Goal: Task Accomplishment & Management: Manage account settings

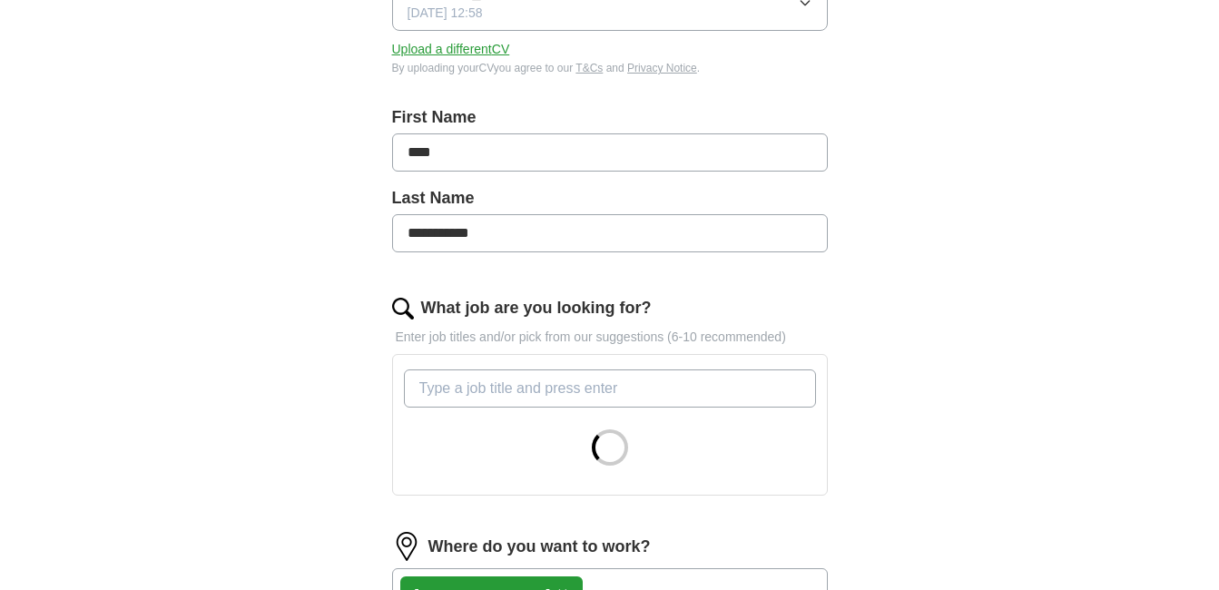
scroll to position [321, 0]
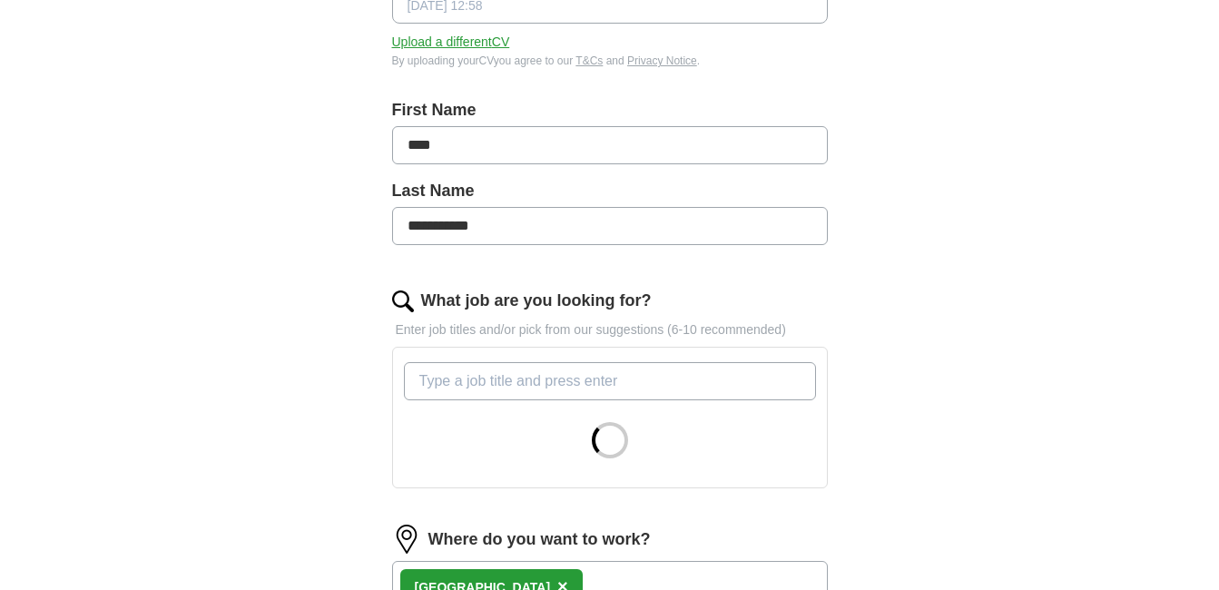
click at [456, 379] on input "What job are you looking for?" at bounding box center [610, 381] width 412 height 38
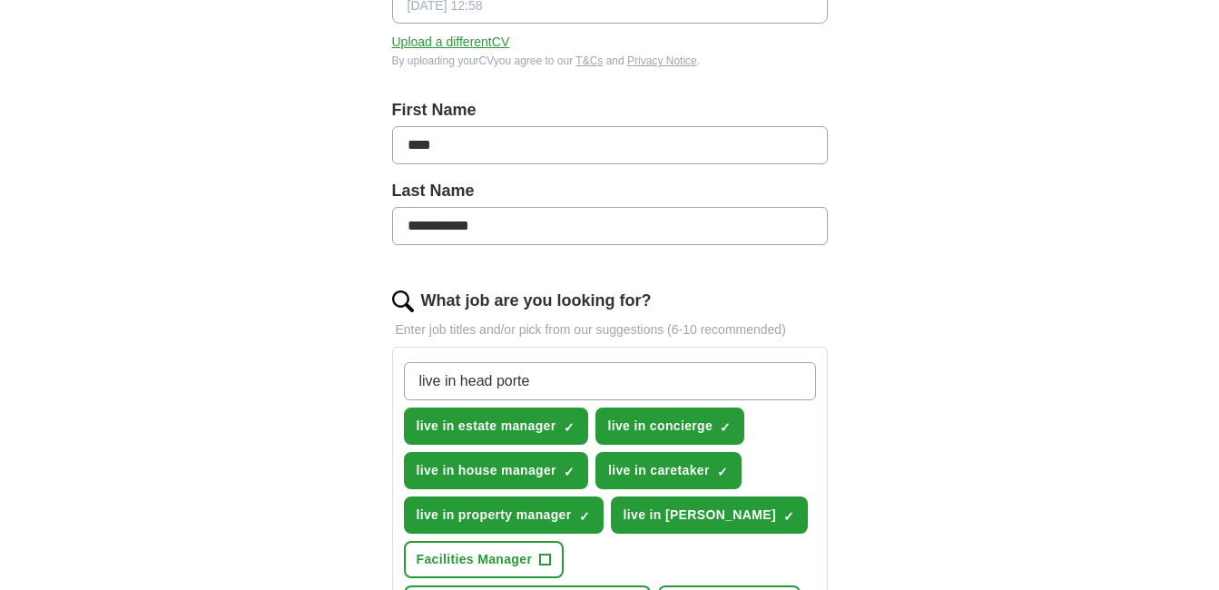
type input "live in head [PERSON_NAME]"
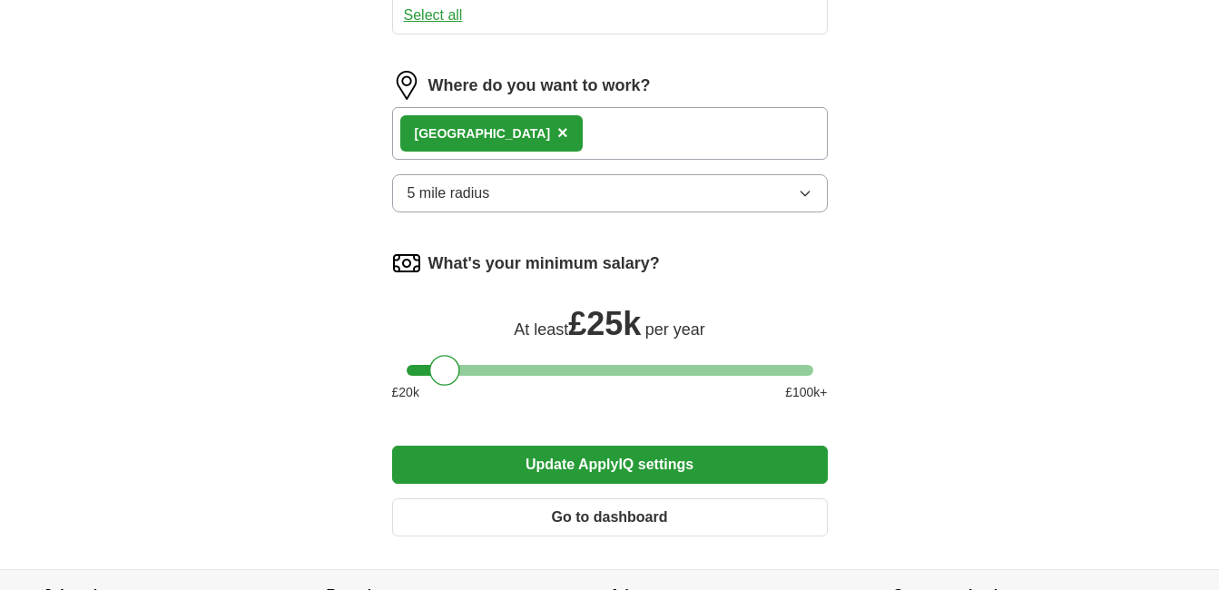
scroll to position [1175, 0]
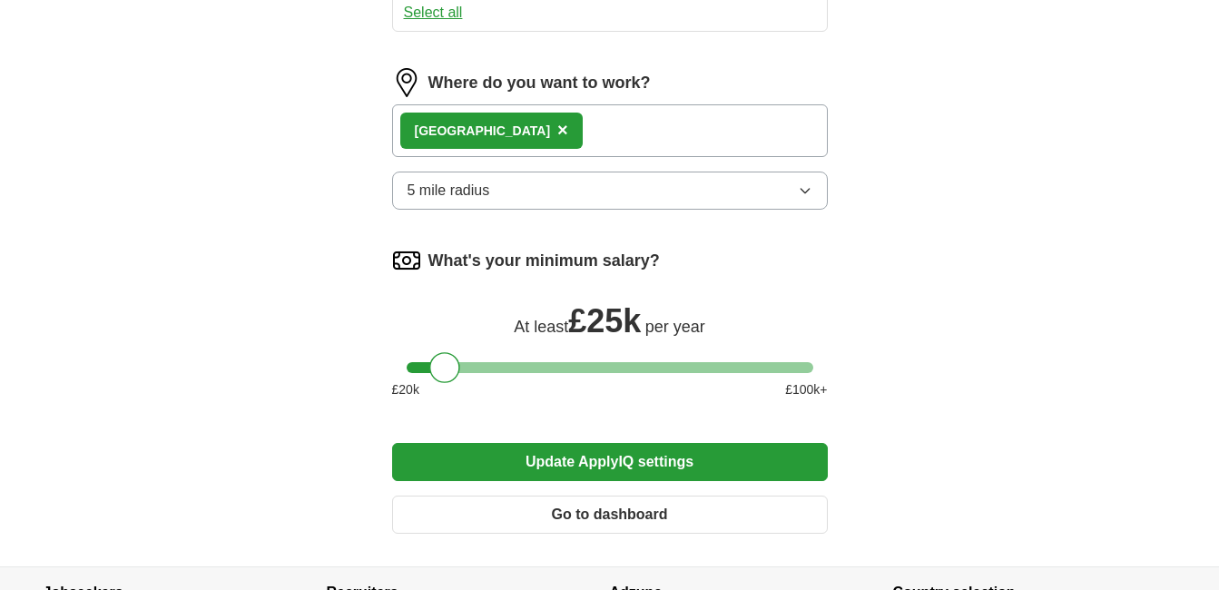
click at [580, 443] on button "Update ApplyIQ settings" at bounding box center [610, 462] width 436 height 38
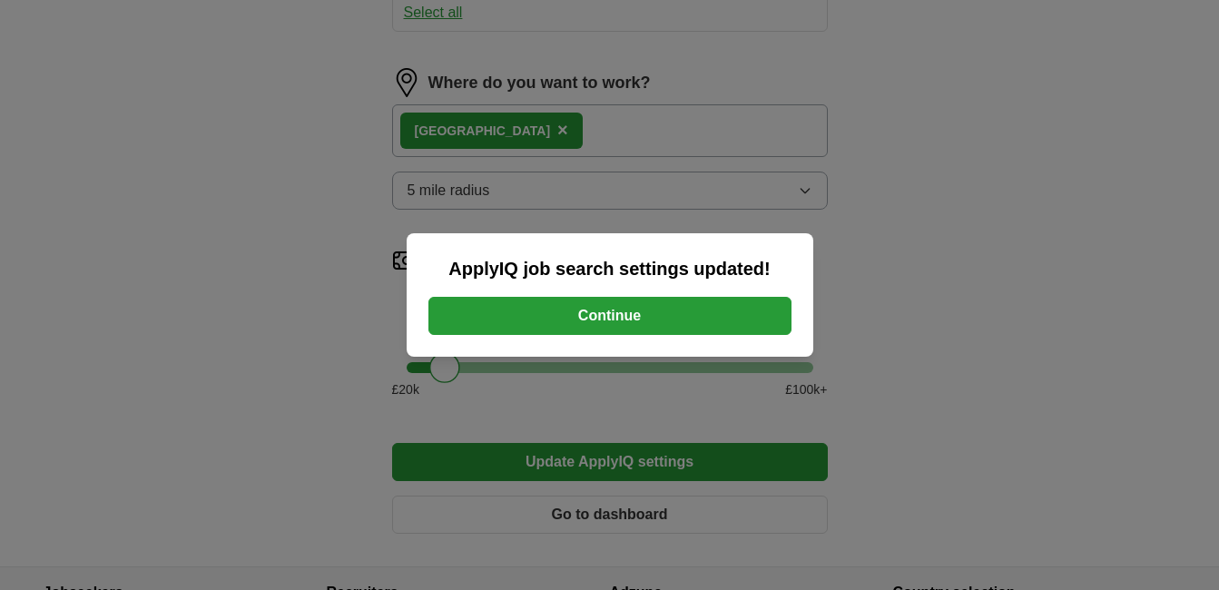
click at [627, 296] on div "ApplyIQ job search settings updated! Continue" at bounding box center [610, 294] width 407 height 123
click at [628, 296] on div "ApplyIQ job search settings updated! Continue" at bounding box center [610, 294] width 407 height 123
drag, startPoint x: 628, startPoint y: 296, endPoint x: 631, endPoint y: 309, distance: 13.9
click at [631, 309] on button "Continue" at bounding box center [609, 316] width 363 height 38
